Goal: Information Seeking & Learning: Learn about a topic

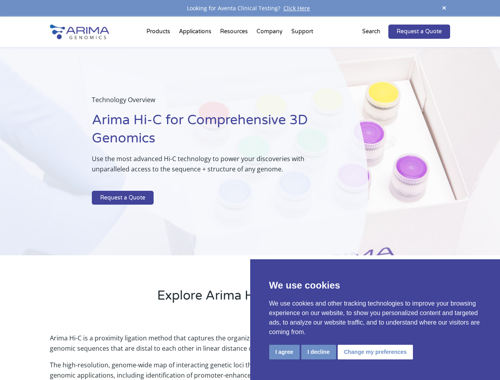
click at [250, 190] on p at bounding box center [210, 186] width 236 height 10
click at [284, 352] on button "I agree" at bounding box center [284, 352] width 30 height 15
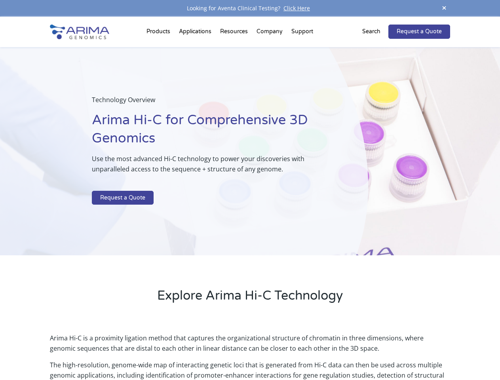
click at [318, 352] on p "Arima Hi-C is a proximity ligation method that captures the organizational stru…" at bounding box center [250, 346] width 400 height 27
click at [374, 352] on p "Arima Hi-C is a proximity ligation method that captures the organizational stru…" at bounding box center [250, 346] width 400 height 27
click at [444, 8] on span at bounding box center [444, 8] width 12 height 11
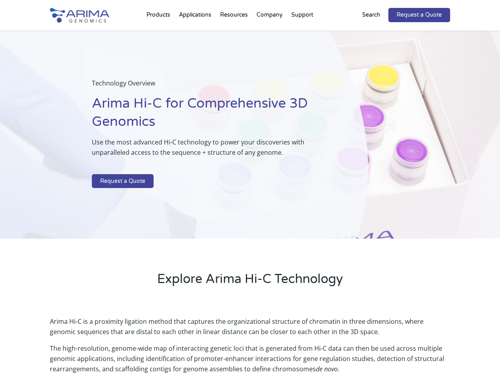
click at [250, 198] on div "Technology Overview Arima Hi-C for Comprehensive 3D Genomics Use the most advan…" at bounding box center [184, 134] width 368 height 209
click at [160, 33] on div "Technology Overview Arima Hi-C for Comprehensive 3D Genomics Use the most advan…" at bounding box center [184, 134] width 368 height 209
click at [235, 33] on div "Technology Overview Arima Hi-C for Comprehensive 3D Genomics Use the most advan…" at bounding box center [184, 134] width 368 height 209
click at [270, 33] on div "Technology Overview Arima Hi-C for Comprehensive 3D Genomics Use the most advan…" at bounding box center [184, 134] width 368 height 209
click at [302, 33] on div "Technology Overview Arima Hi-C for Comprehensive 3D Genomics Use the most advan…" at bounding box center [184, 134] width 368 height 209
